Goal: Task Accomplishment & Management: Use online tool/utility

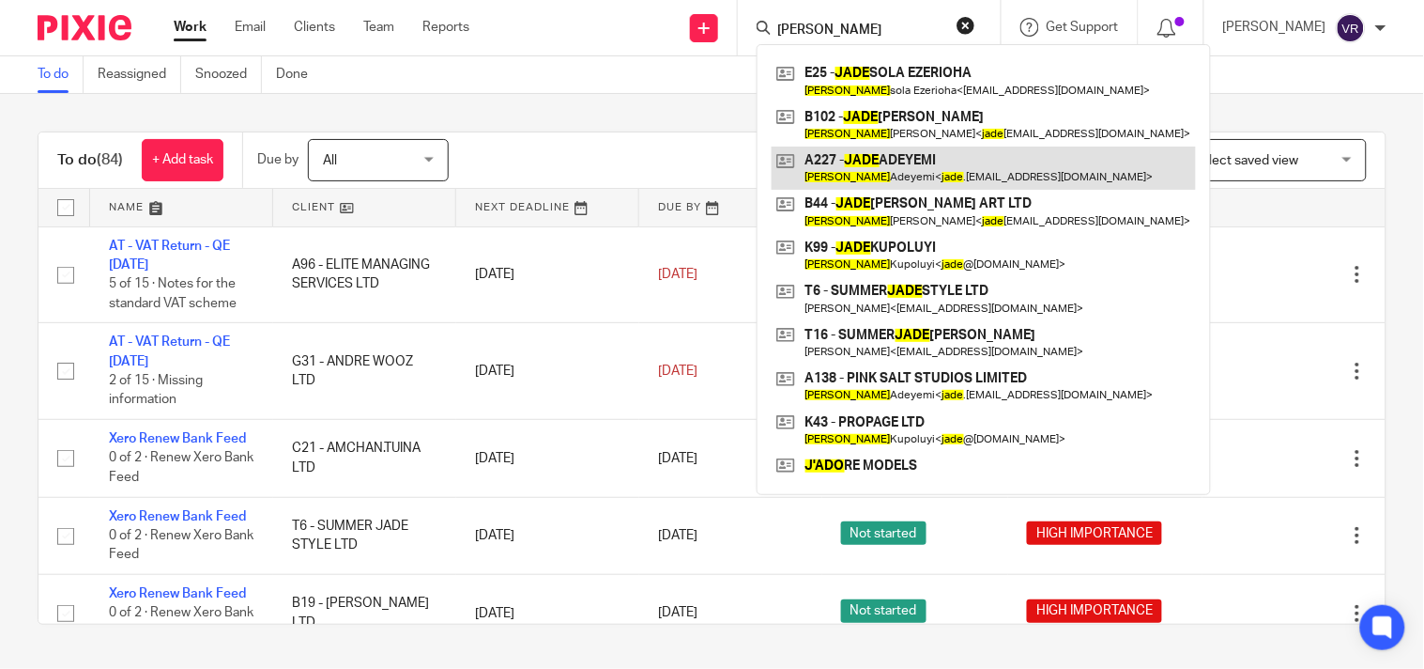
type input "Jade"
click at [932, 162] on link at bounding box center [984, 167] width 424 height 43
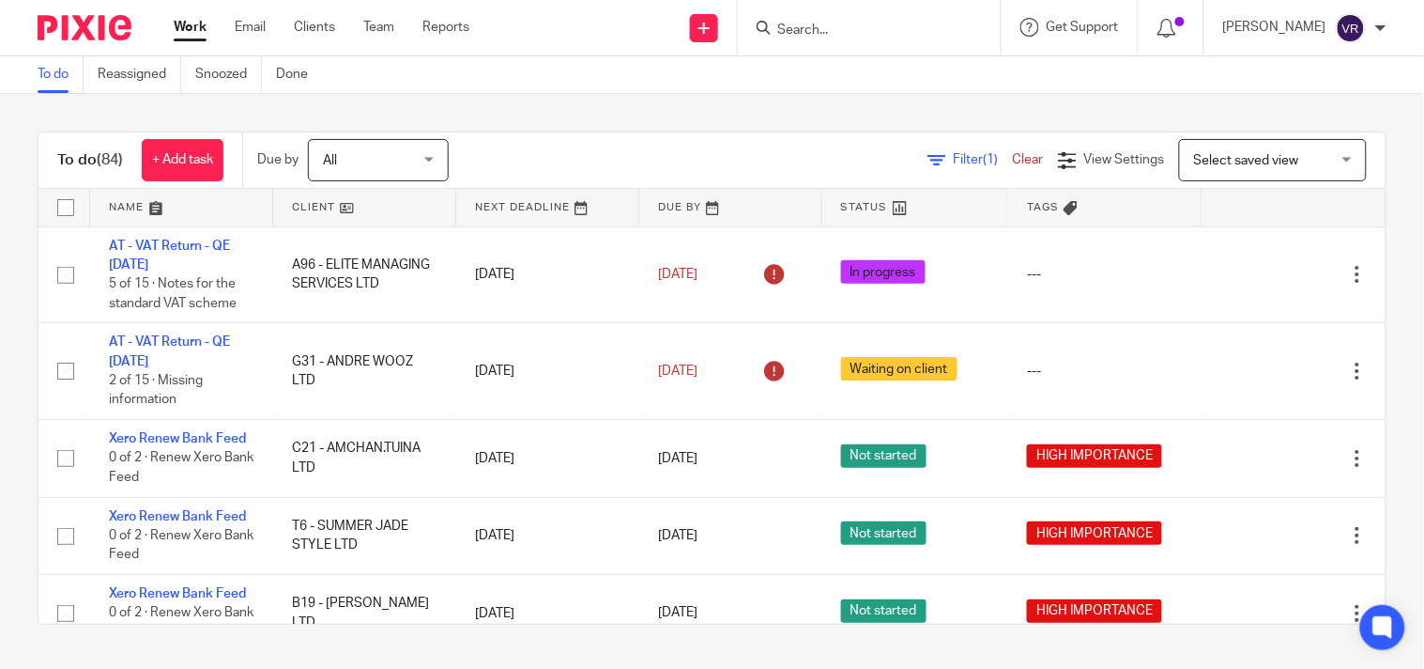
click at [785, 91] on div "To do Reassigned Snoozed Done" at bounding box center [712, 75] width 1424 height 38
click at [961, 88] on div "To do Reassigned Snoozed Done" at bounding box center [712, 75] width 1424 height 38
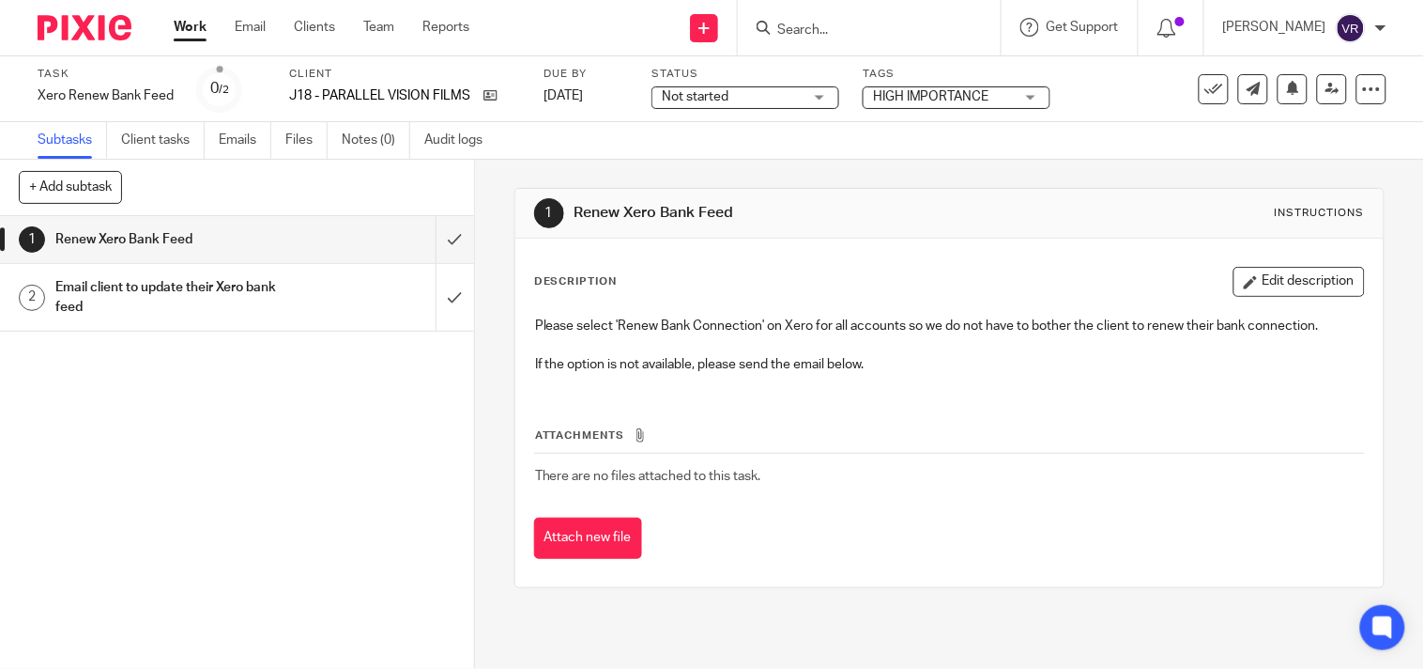
click at [763, 95] on span "Not started" at bounding box center [732, 97] width 141 height 20
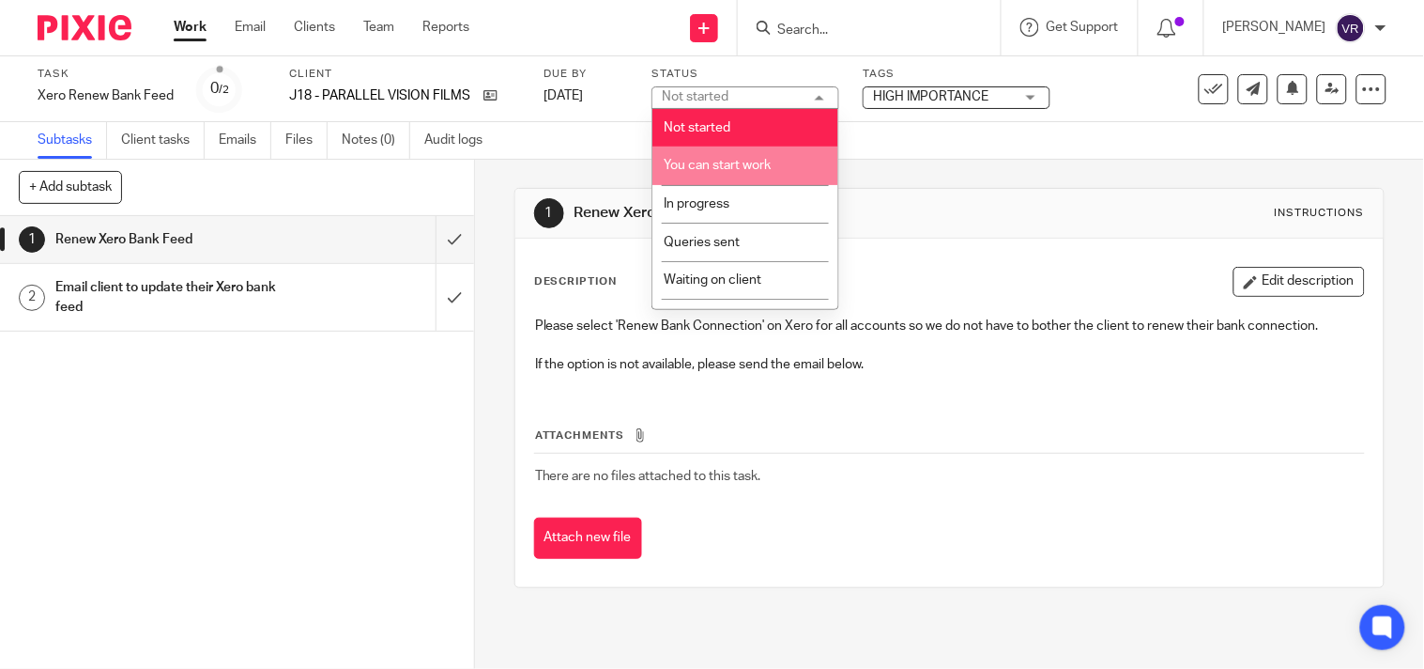
click at [719, 173] on li "You can start work" at bounding box center [746, 165] width 186 height 38
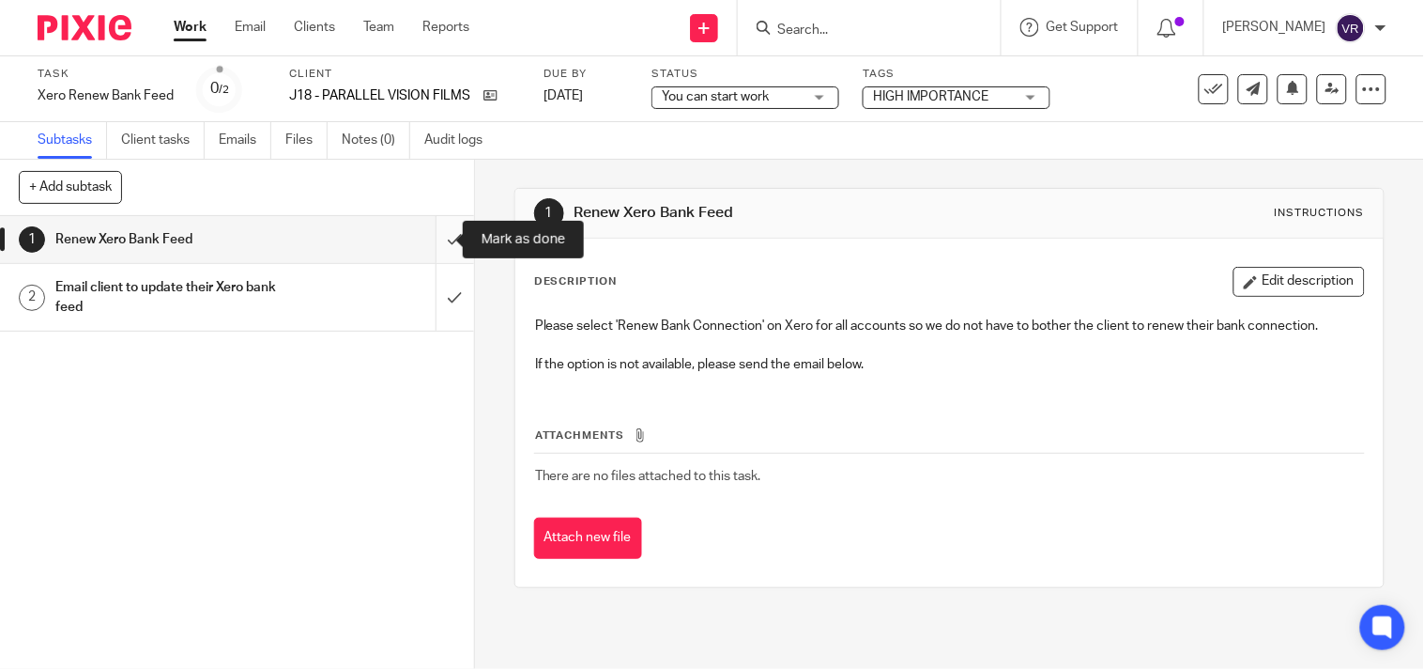
click at [423, 247] on input "submit" at bounding box center [237, 239] width 474 height 47
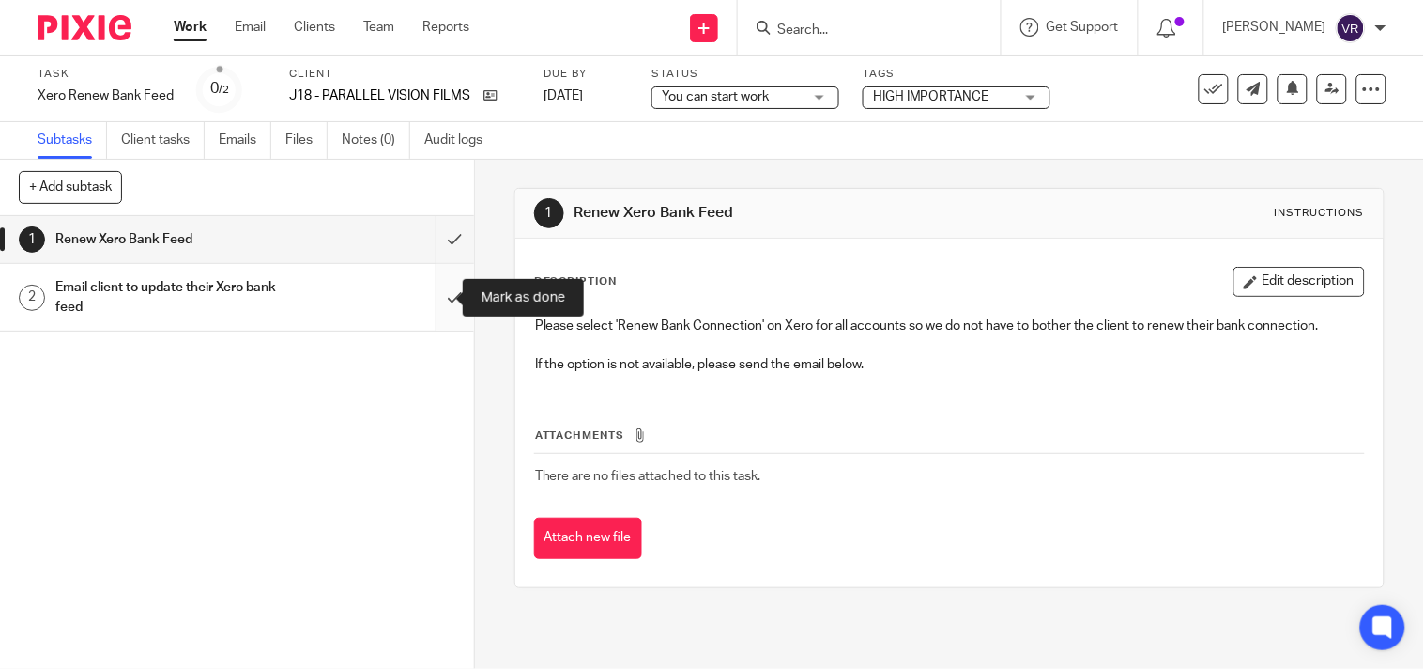
click at [428, 292] on input "submit" at bounding box center [237, 297] width 474 height 67
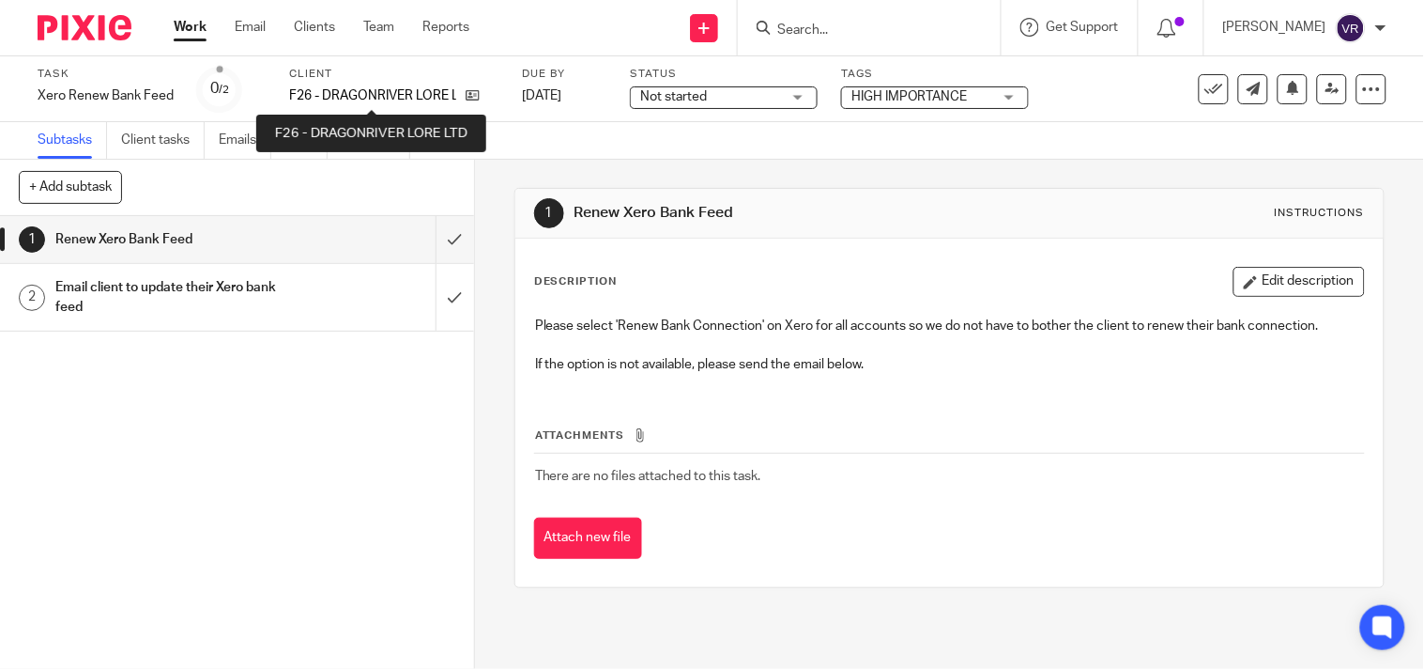
drag, startPoint x: 317, startPoint y: 96, endPoint x: 542, endPoint y: 106, distance: 224.7
click at [542, 106] on div "Task Xero Renew Bank Feed Save Xero Renew Bank Feed 0 /2 Client F26 - DRAGONRIV…" at bounding box center [600, 89] width 1125 height 45
click at [320, 91] on p "F26 - DRAGONRIVER LORE LTD" at bounding box center [372, 95] width 167 height 19
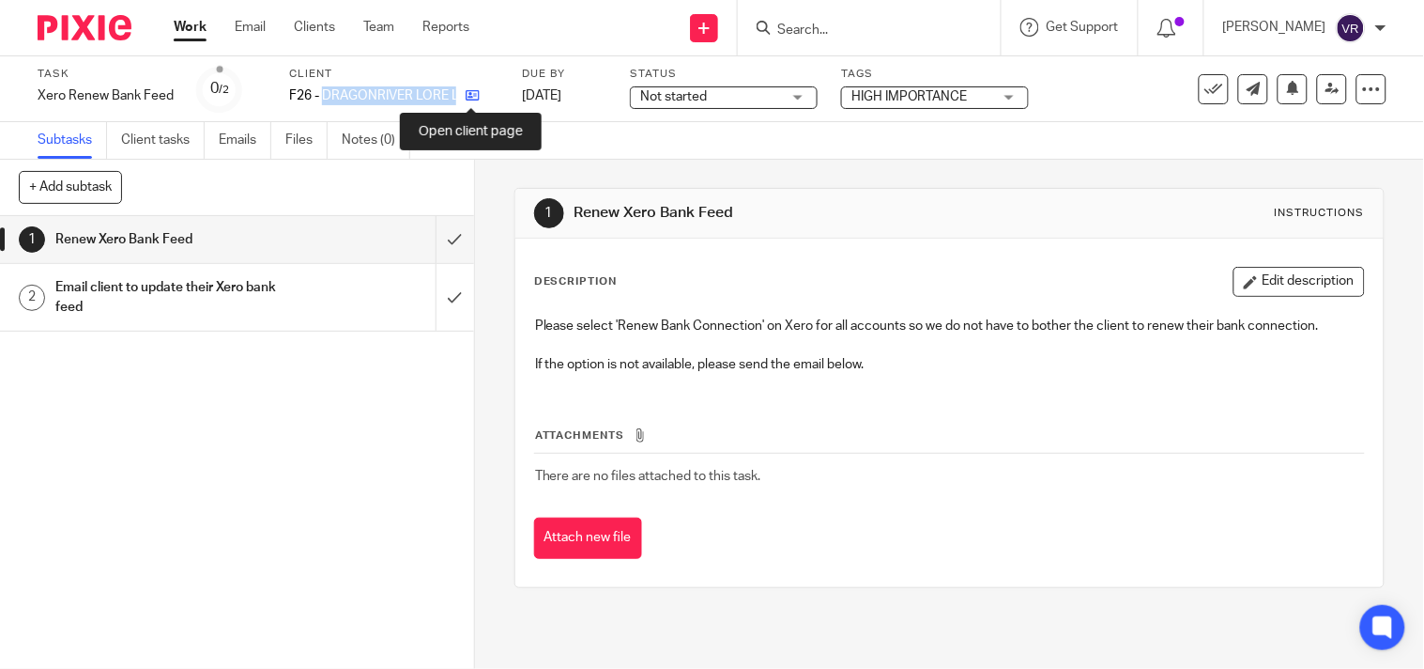
drag, startPoint x: 323, startPoint y: 91, endPoint x: 471, endPoint y: 96, distance: 148.4
click at [471, 96] on div "F26 - DRAGONRIVER LORE LTD" at bounding box center [393, 95] width 209 height 19
copy div "DRAGONRIVER LORE LTD"
click at [743, 101] on span "Not started" at bounding box center [712, 97] width 141 height 20
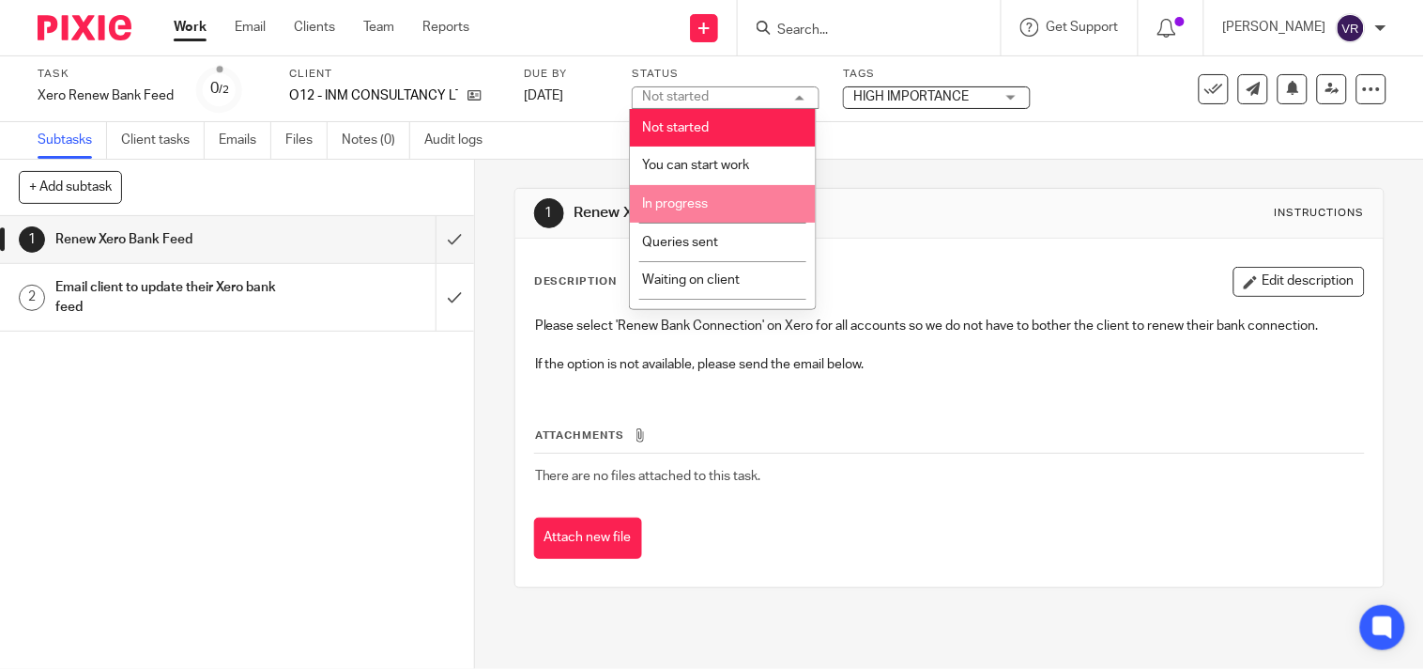
click at [723, 197] on li "In progress" at bounding box center [723, 204] width 186 height 38
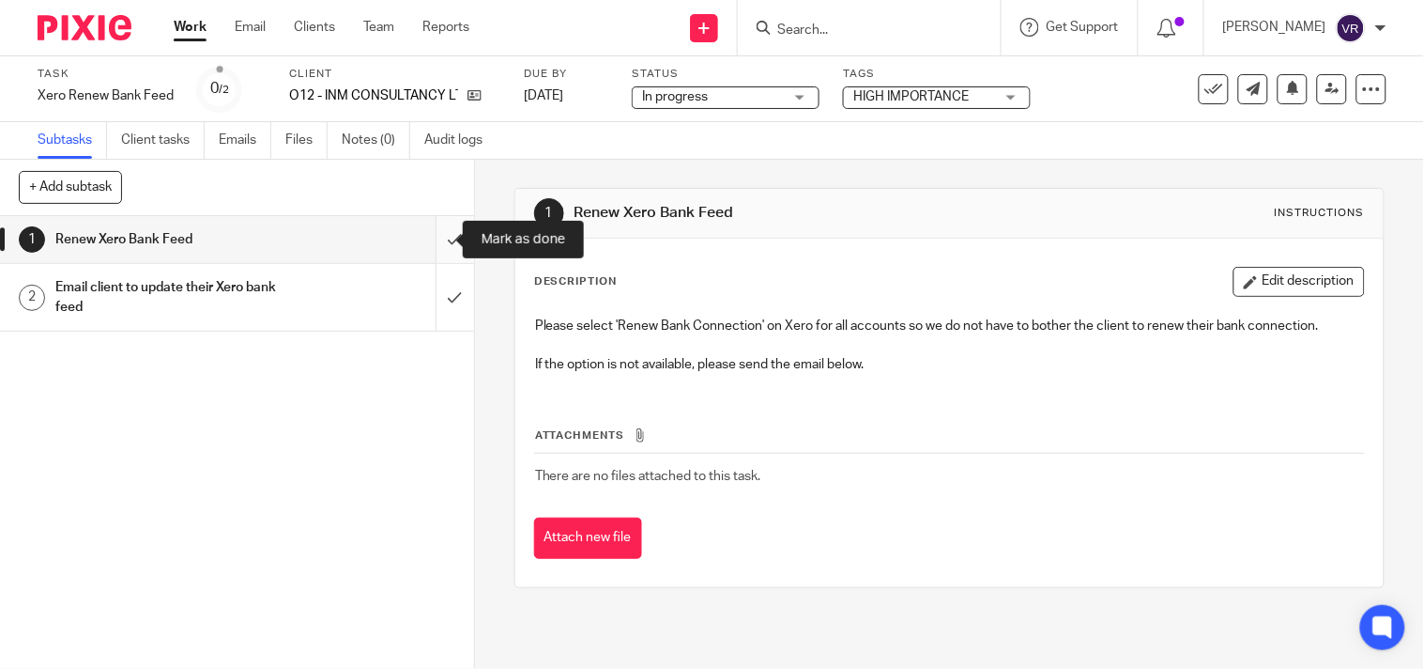
click at [427, 240] on input "submit" at bounding box center [237, 239] width 474 height 47
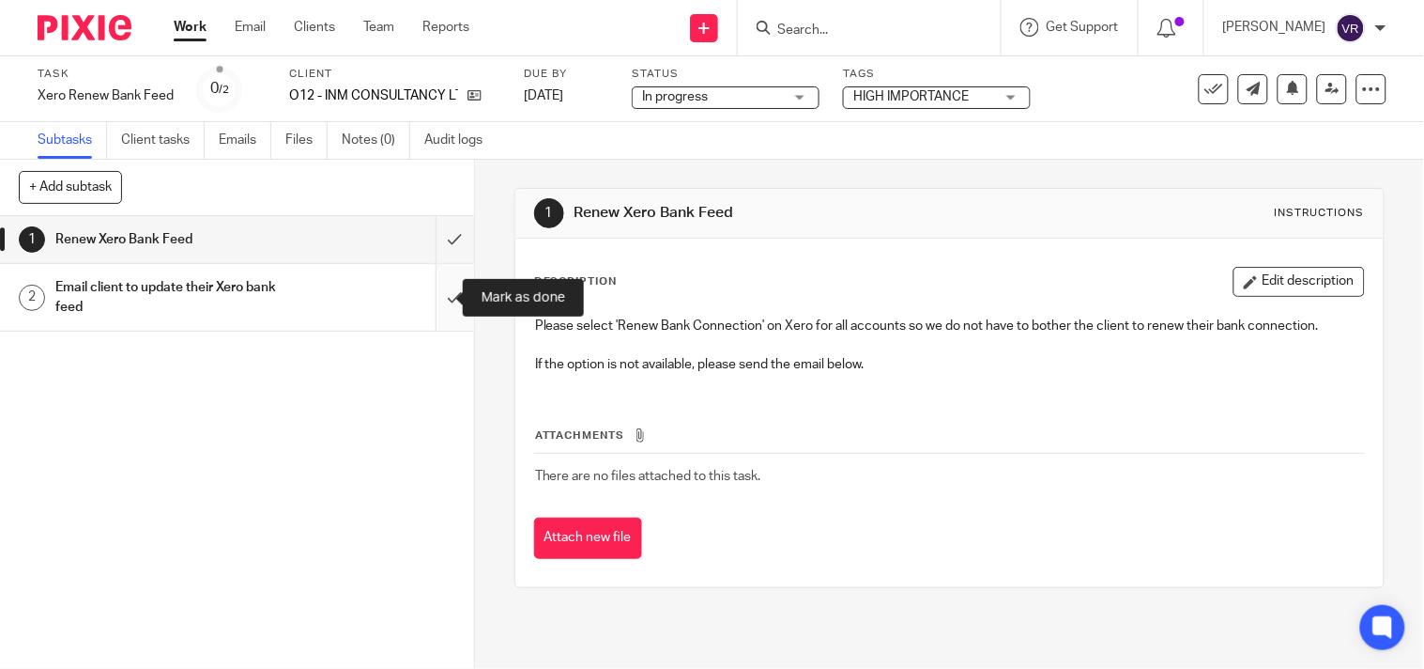
click at [429, 288] on input "submit" at bounding box center [237, 297] width 474 height 67
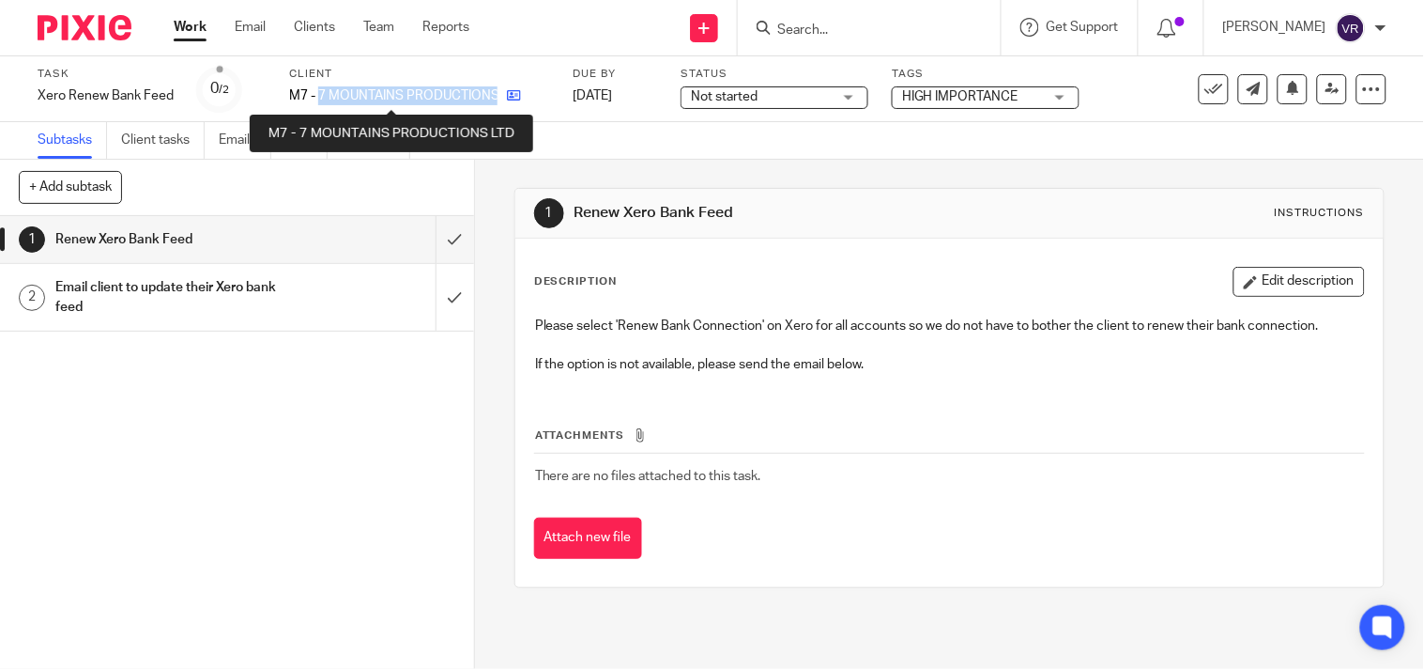
drag, startPoint x: 319, startPoint y: 94, endPoint x: 518, endPoint y: 95, distance: 199.1
click at [518, 95] on div "M7 - 7 MOUNTAINS PRODUCTIONS LTD" at bounding box center [419, 95] width 260 height 19
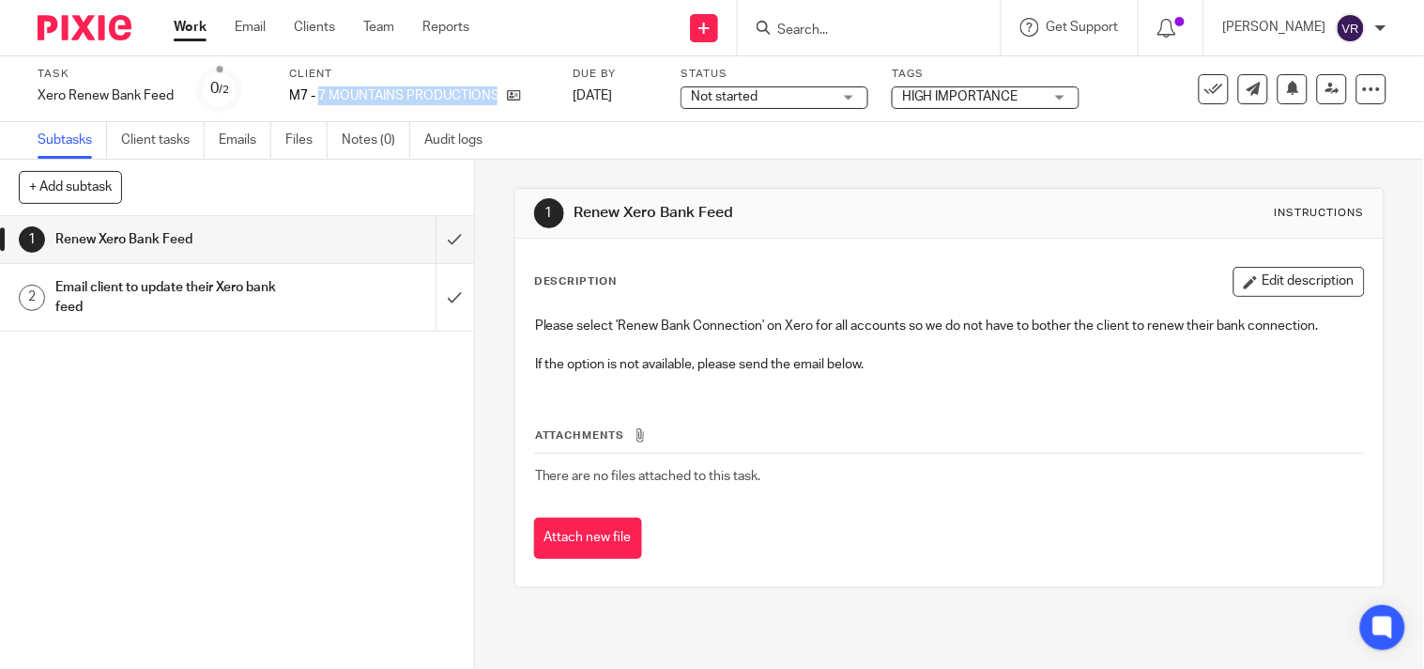
copy div "7 MOUNTAINS PRODUCTIONS LTD"
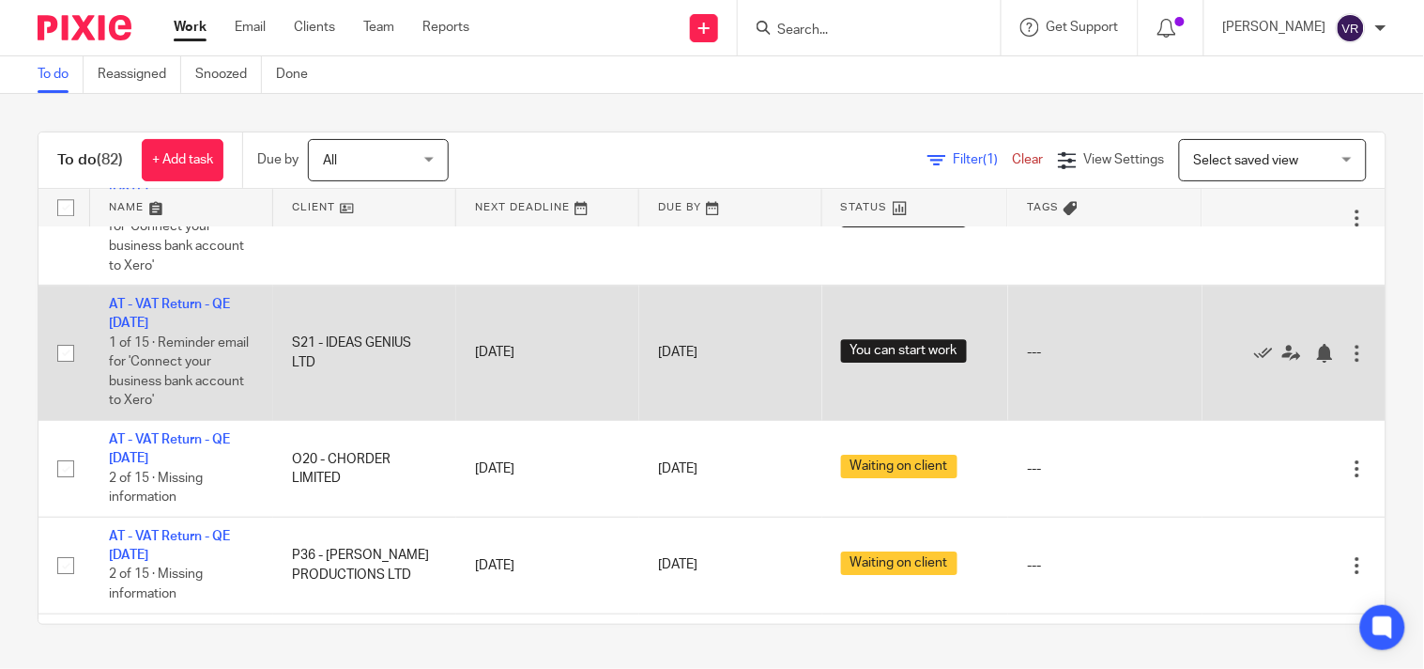
scroll to position [1460, 0]
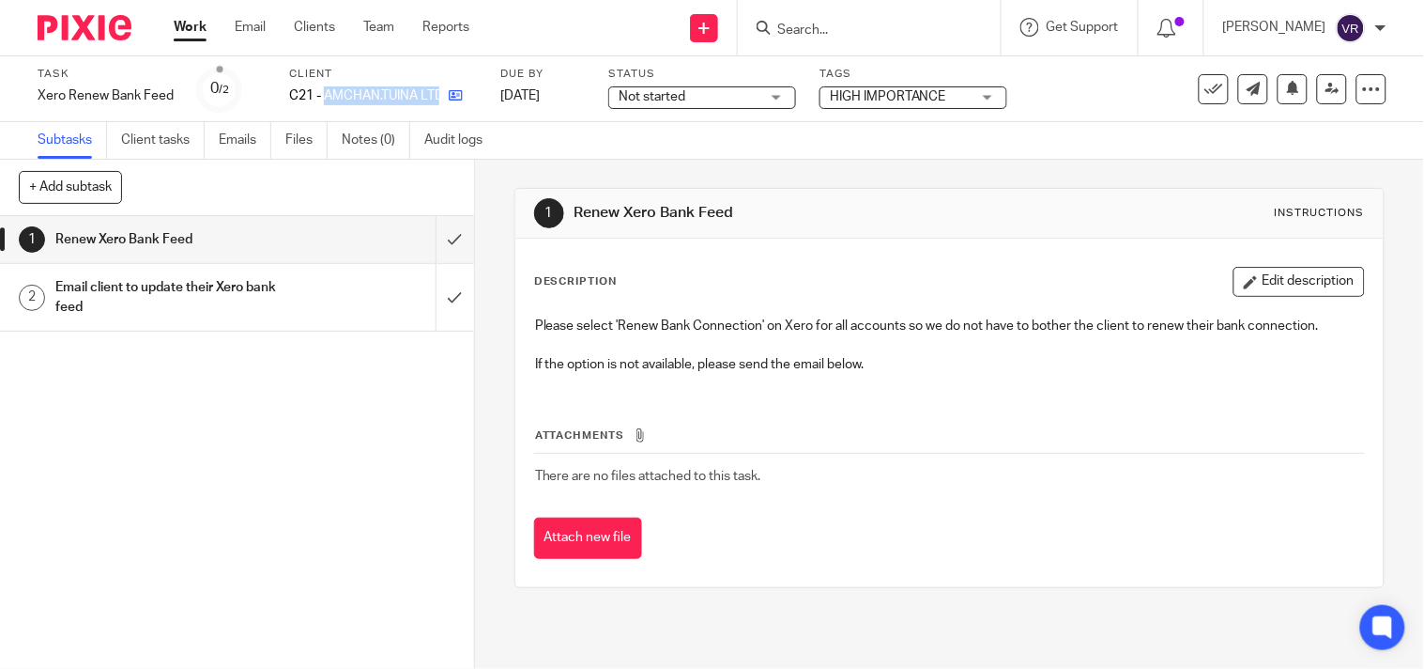
drag, startPoint x: 327, startPoint y: 92, endPoint x: 442, endPoint y: 92, distance: 115.5
click at [442, 92] on div "C21 - AMCHAN.TUINA LTD" at bounding box center [383, 95] width 188 height 19
copy div "AMCHAN.TUINA LTD"
